Goal: Find specific page/section: Find specific page/section

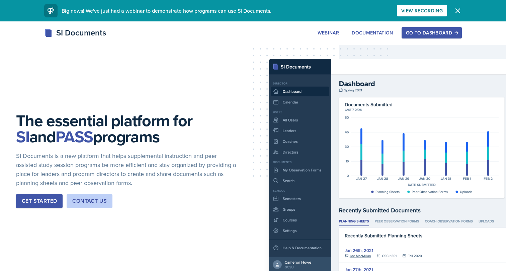
click at [426, 34] on div "Go to Dashboard" at bounding box center [432, 32] width 52 height 5
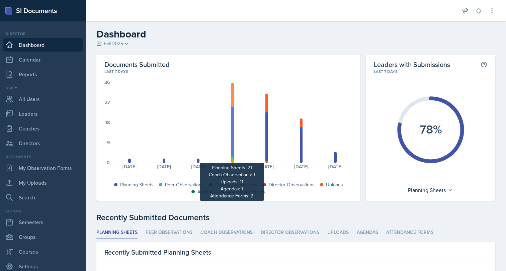
click at [233, 95] on div at bounding box center [232, 95] width 3 height 24
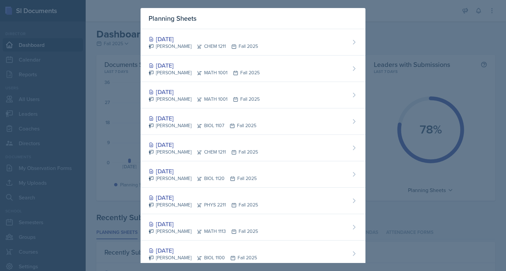
click at [60, 131] on div at bounding box center [253, 135] width 506 height 271
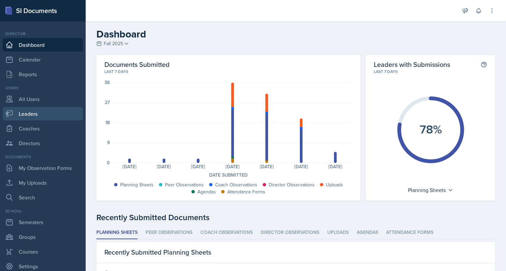
click at [35, 113] on link "Leaders" at bounding box center [43, 113] width 80 height 13
select select "986fdc3e-2246-4ffd-9cb8-78666de4ebed"
